Goal: Transaction & Acquisition: Purchase product/service

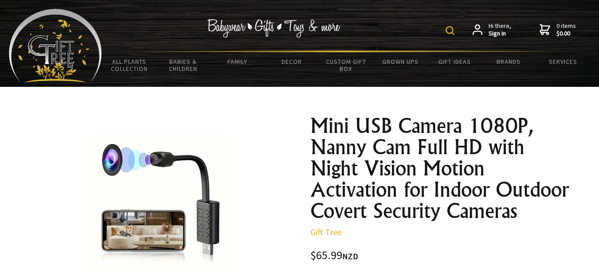
click at [568, 192] on h1 "Mini USB Camera 1080P, Nanny Cam Full HD with Night Vision Motion Activation fo…" at bounding box center [440, 168] width 259 height 106
click at [567, 190] on h1 "Mini USB Camera 1080P, Nanny Cam Full HD with Night Vision Motion Activation fo…" at bounding box center [440, 168] width 259 height 106
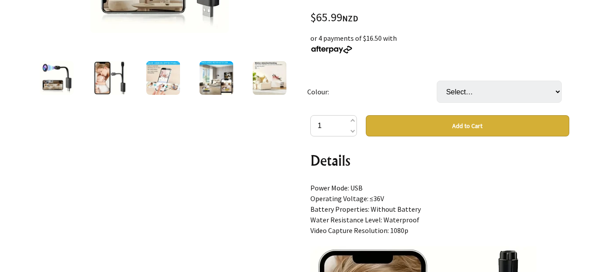
click at [247, 207] on div "1 /9" at bounding box center [159, 190] width 273 height 640
click at [110, 75] on img at bounding box center [110, 78] width 34 height 34
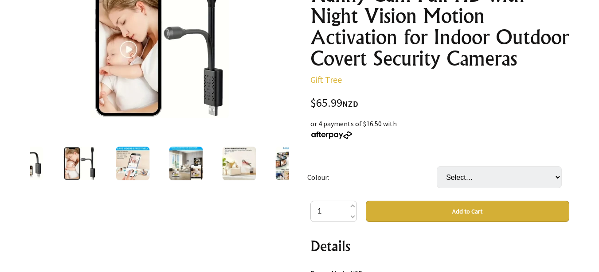
scroll to position [150, 0]
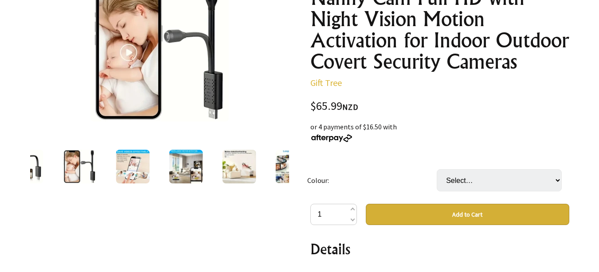
click at [125, 164] on img at bounding box center [133, 167] width 34 height 34
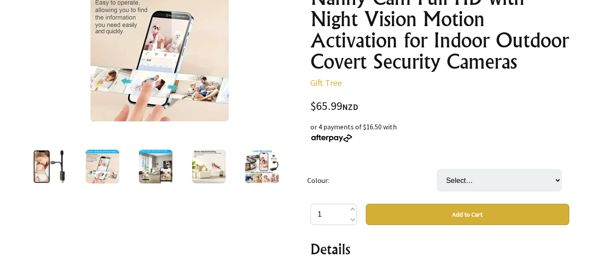
scroll to position [132, 0]
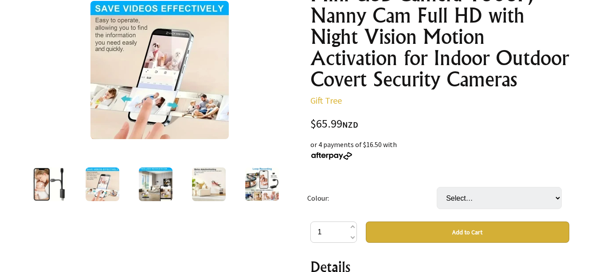
click at [148, 184] on img at bounding box center [156, 185] width 34 height 34
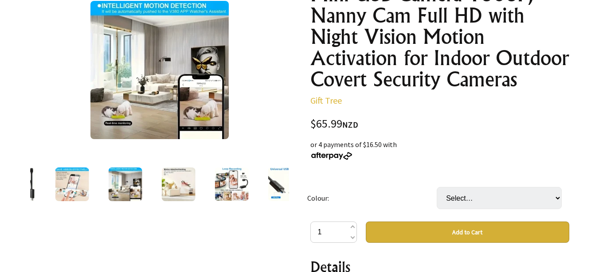
click at [177, 186] on img at bounding box center [178, 185] width 34 height 34
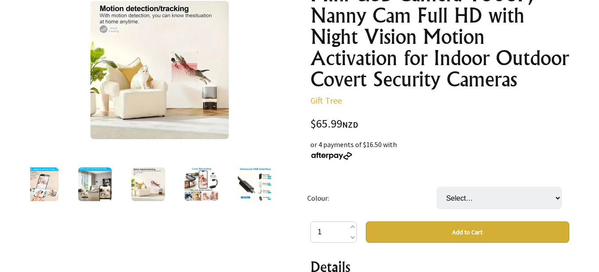
click at [207, 191] on img at bounding box center [202, 185] width 34 height 34
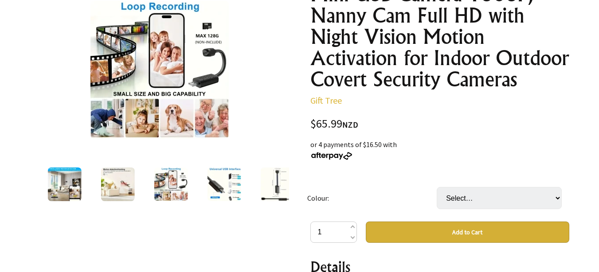
click at [217, 191] on img at bounding box center [224, 185] width 34 height 34
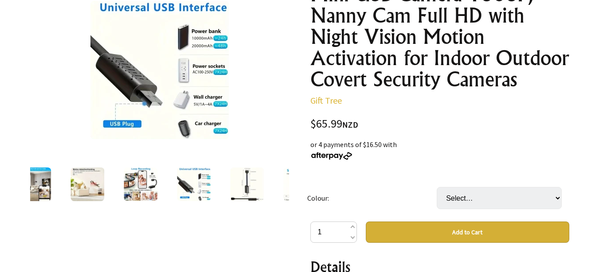
click at [247, 185] on img at bounding box center [247, 185] width 34 height 34
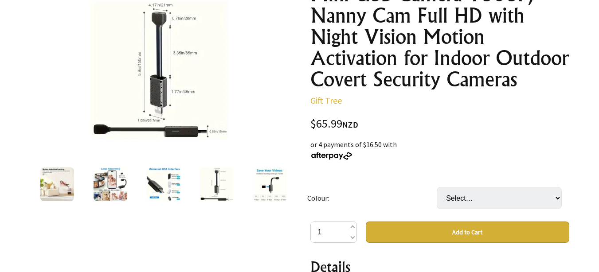
click at [261, 183] on img at bounding box center [270, 185] width 34 height 34
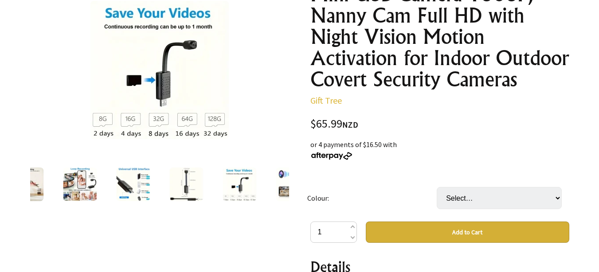
click at [277, 181] on img at bounding box center [293, 185] width 34 height 34
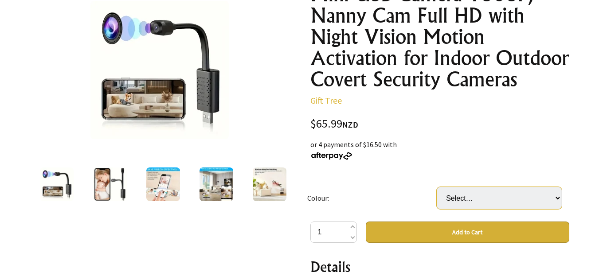
click at [558, 198] on select "Select… Black" at bounding box center [499, 198] width 125 height 22
select select "Black"
click at [437, 187] on select "Select… Black" at bounding box center [499, 198] width 125 height 22
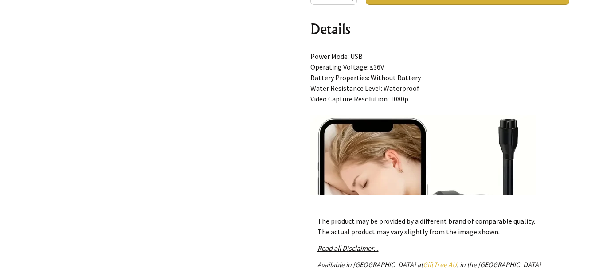
click at [236, 237] on div "1 /9" at bounding box center [159, 58] width 273 height 640
click at [258, 233] on div "1 /9" at bounding box center [159, 58] width 273 height 640
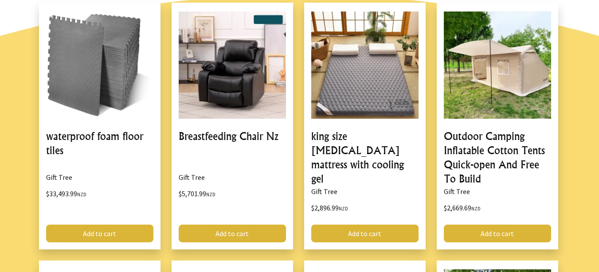
scroll to position [608, 0]
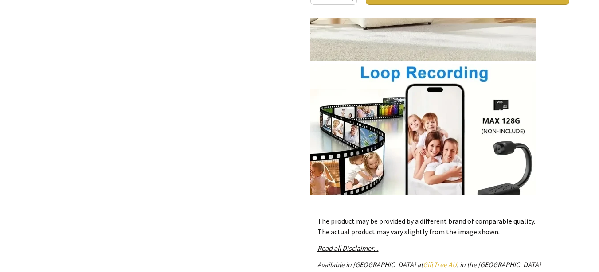
scroll to position [1345, 0]
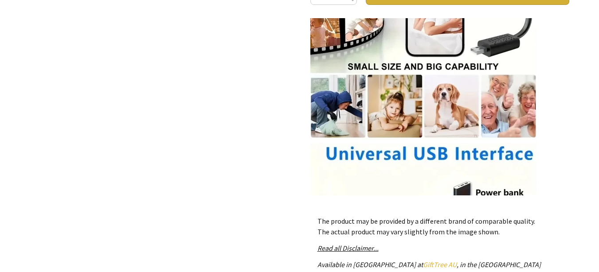
click at [571, 157] on div "Mini USB Camera 1080P, Nanny Cam Full HD with Night Vision Motion Activation fo…" at bounding box center [439, 58] width 273 height 640
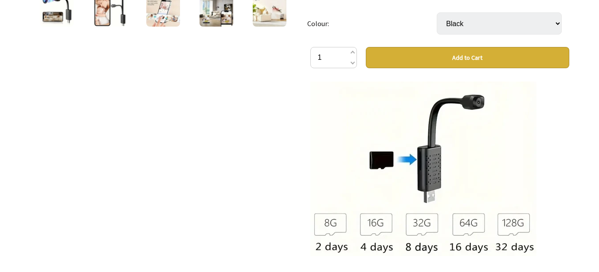
scroll to position [132, 0]
